Goal: Transaction & Acquisition: Purchase product/service

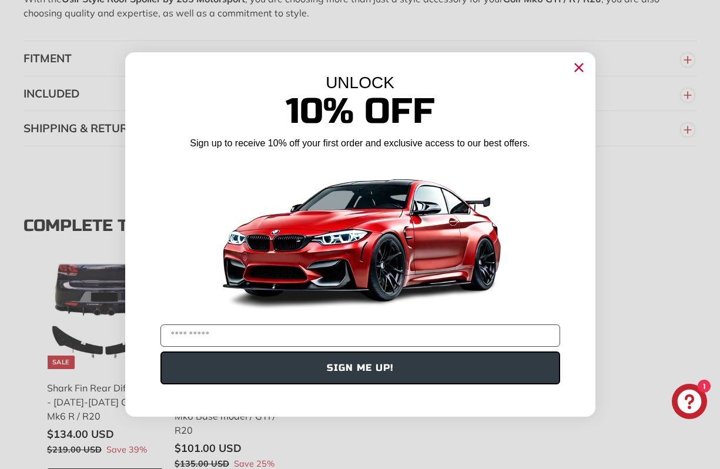
scroll to position [1406, 0]
